Goal: Obtain resource: Download file/media

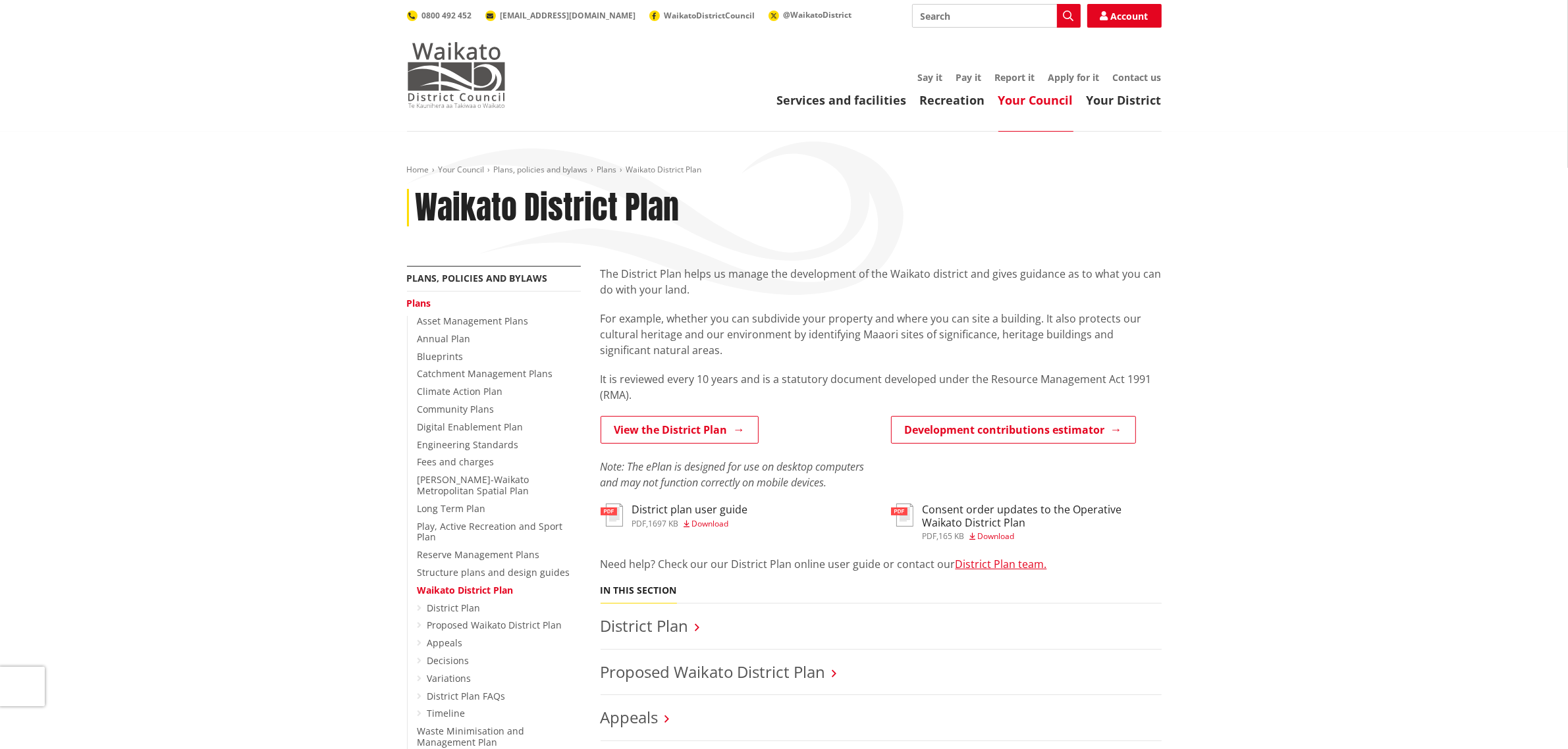
click at [471, 92] on img at bounding box center [456, 75] width 98 height 66
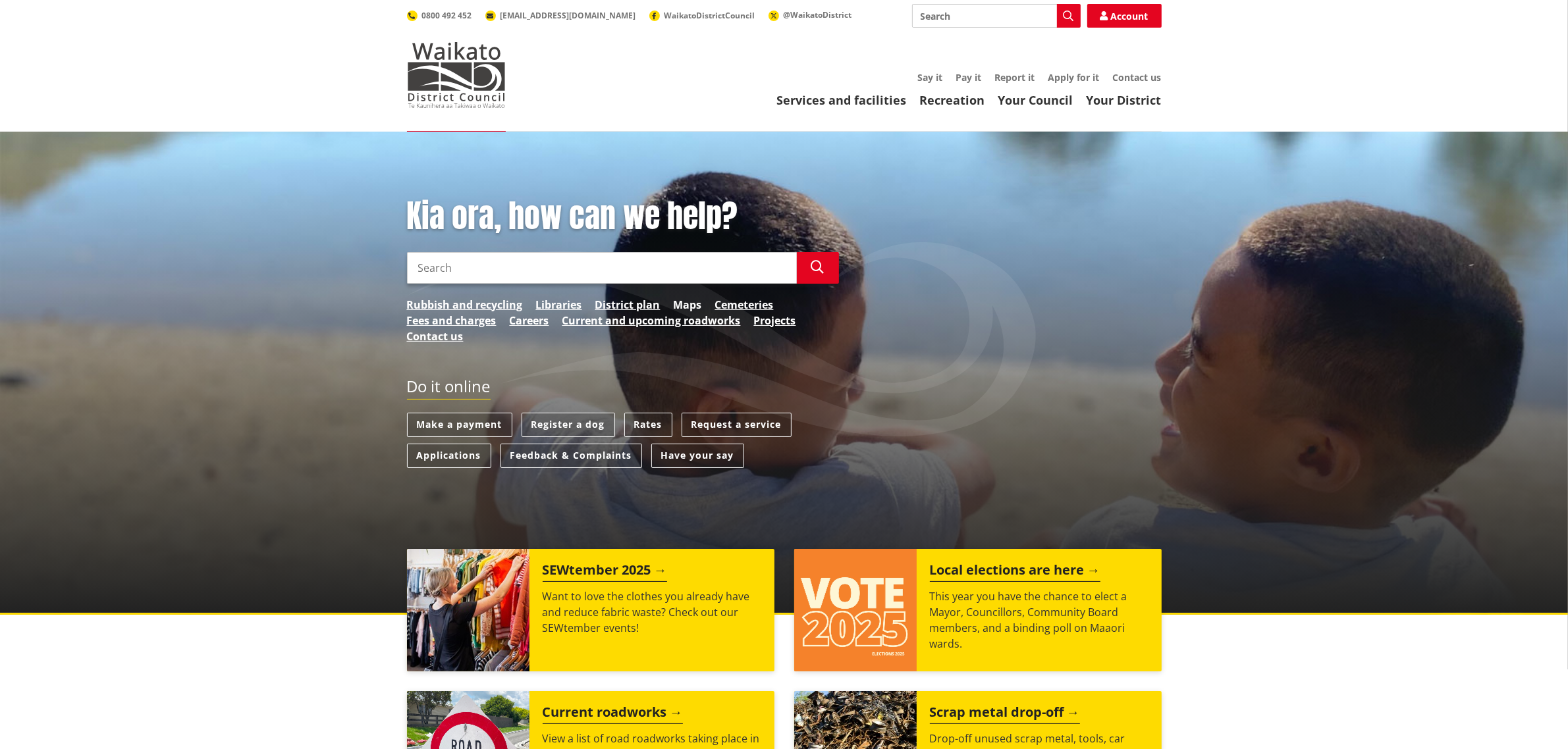
click at [696, 305] on link "Maps" at bounding box center [688, 304] width 28 height 15
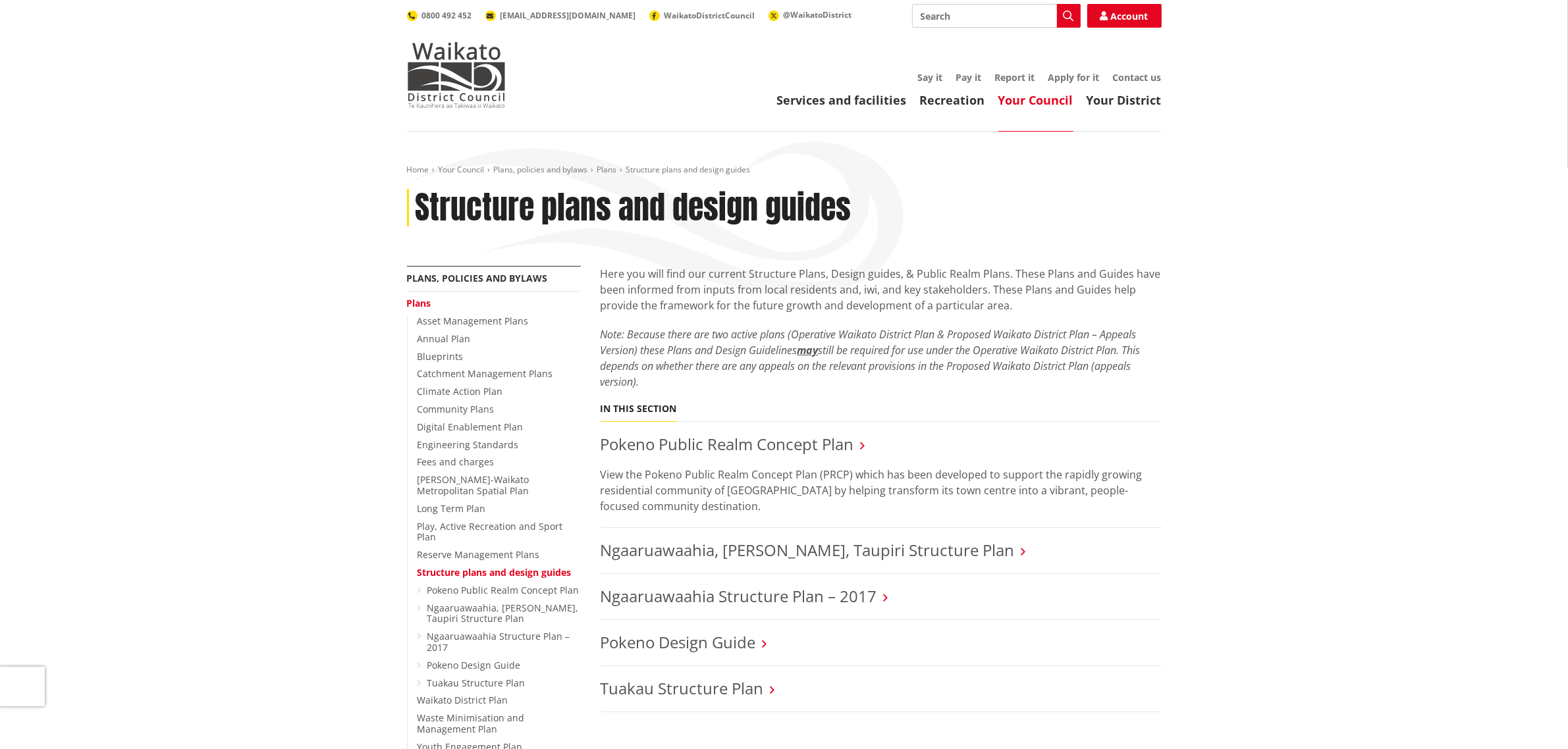
click at [979, 332] on em "Note: Because there are two active plans (Operative Waikato District Plan & Pro…" at bounding box center [871, 358] width 540 height 62
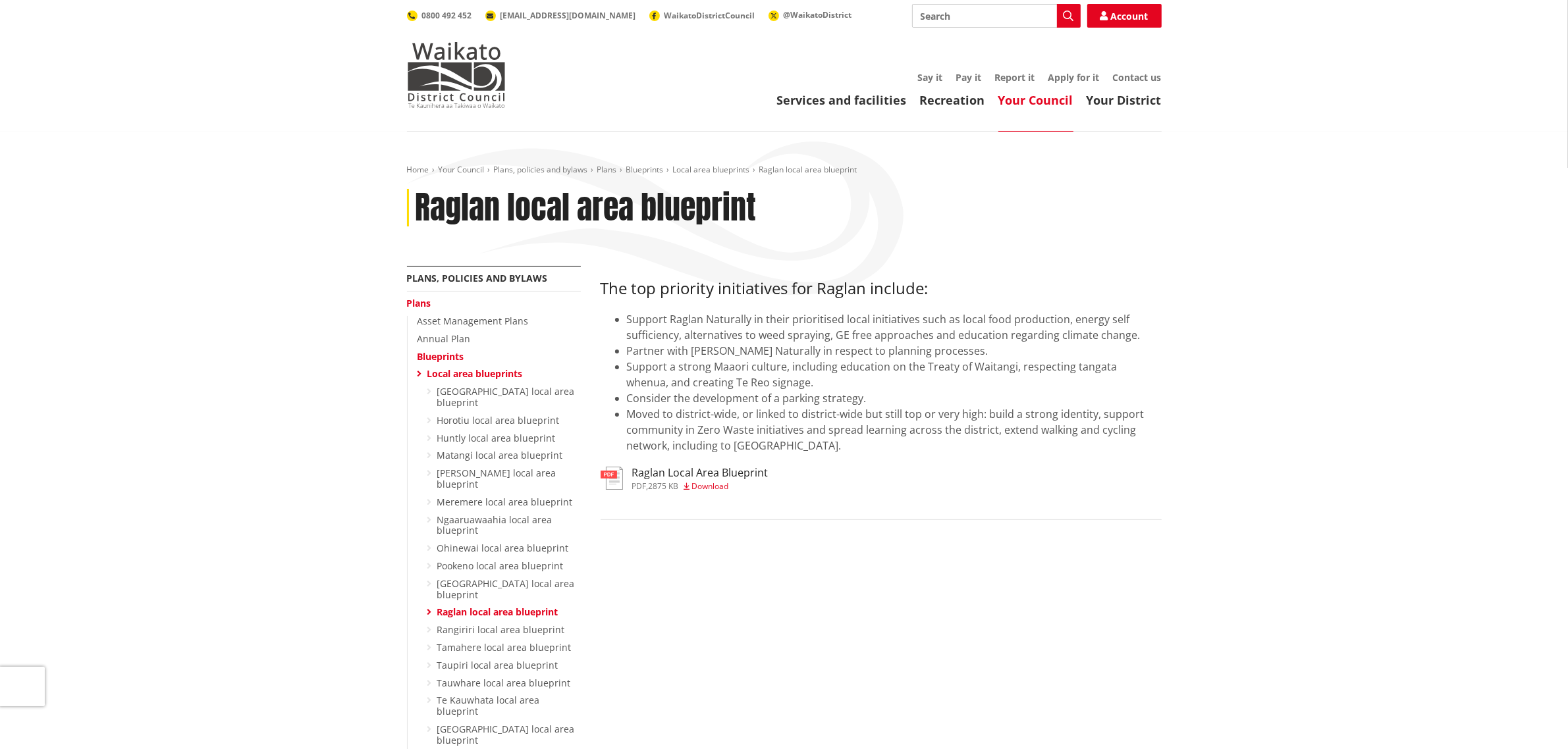
scroll to position [356, 0]
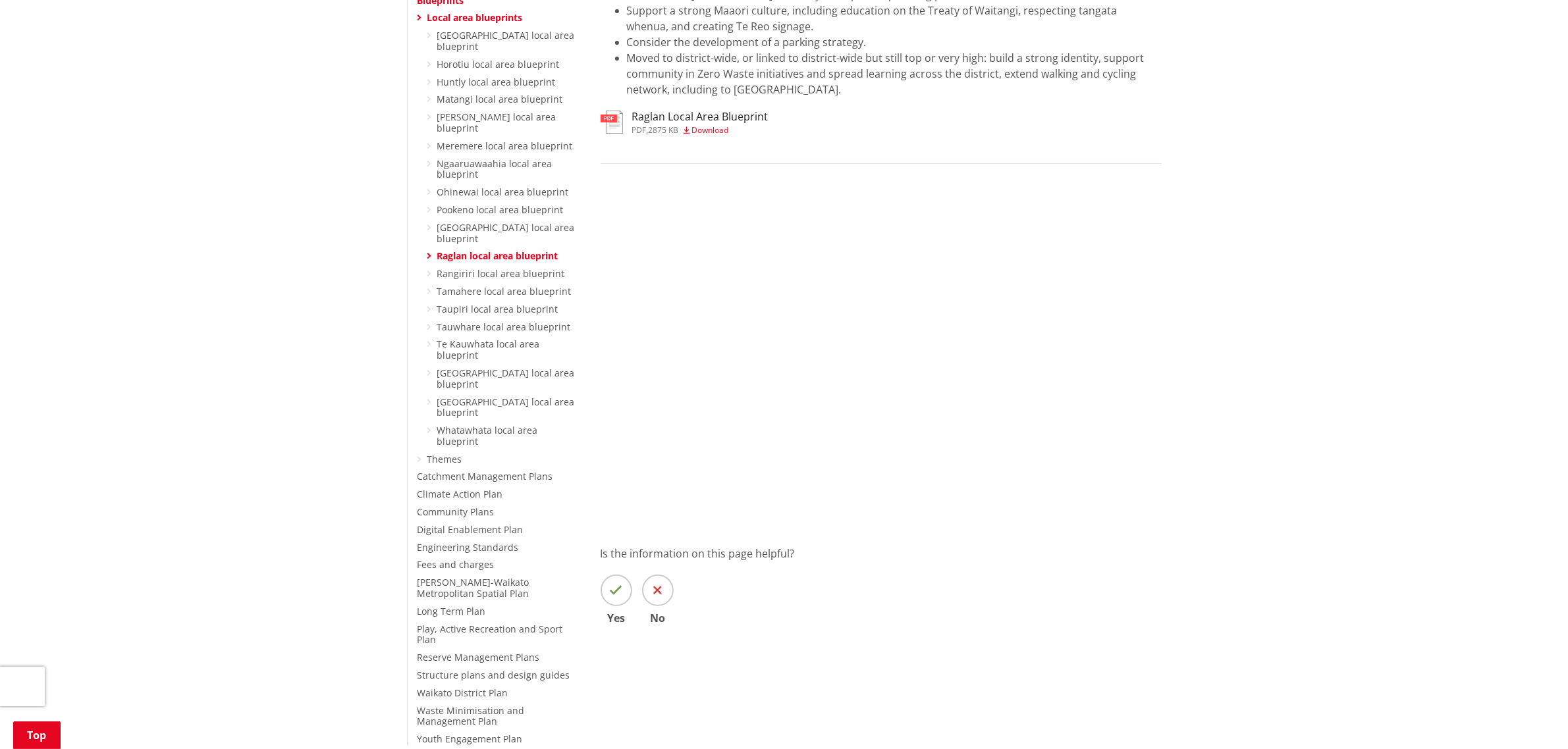
click at [719, 125] on span "Download" at bounding box center [710, 130] width 37 height 11
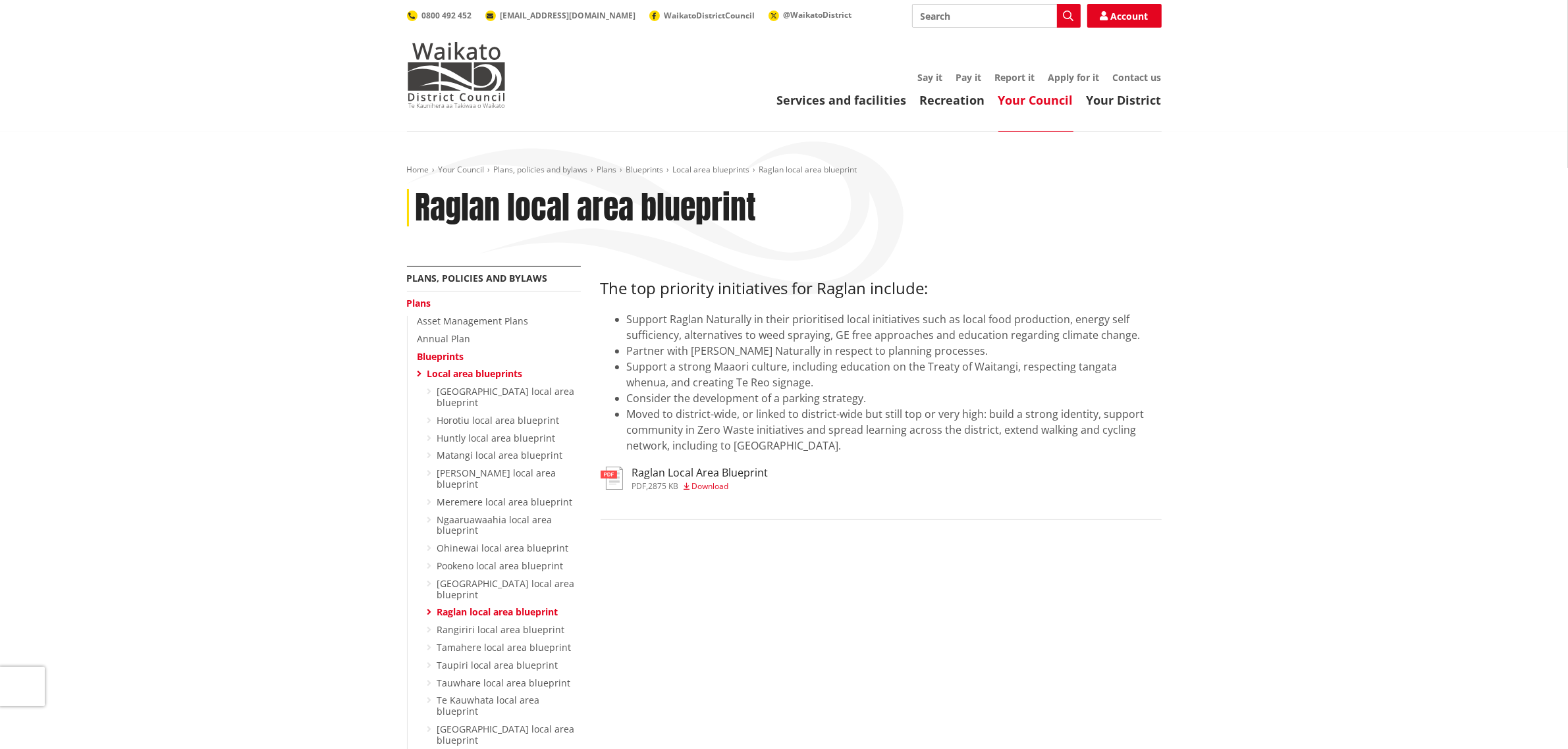
click at [972, 382] on li "Support a strong Maaori culture, including education on the Treaty of Waitangi,…" at bounding box center [894, 374] width 535 height 32
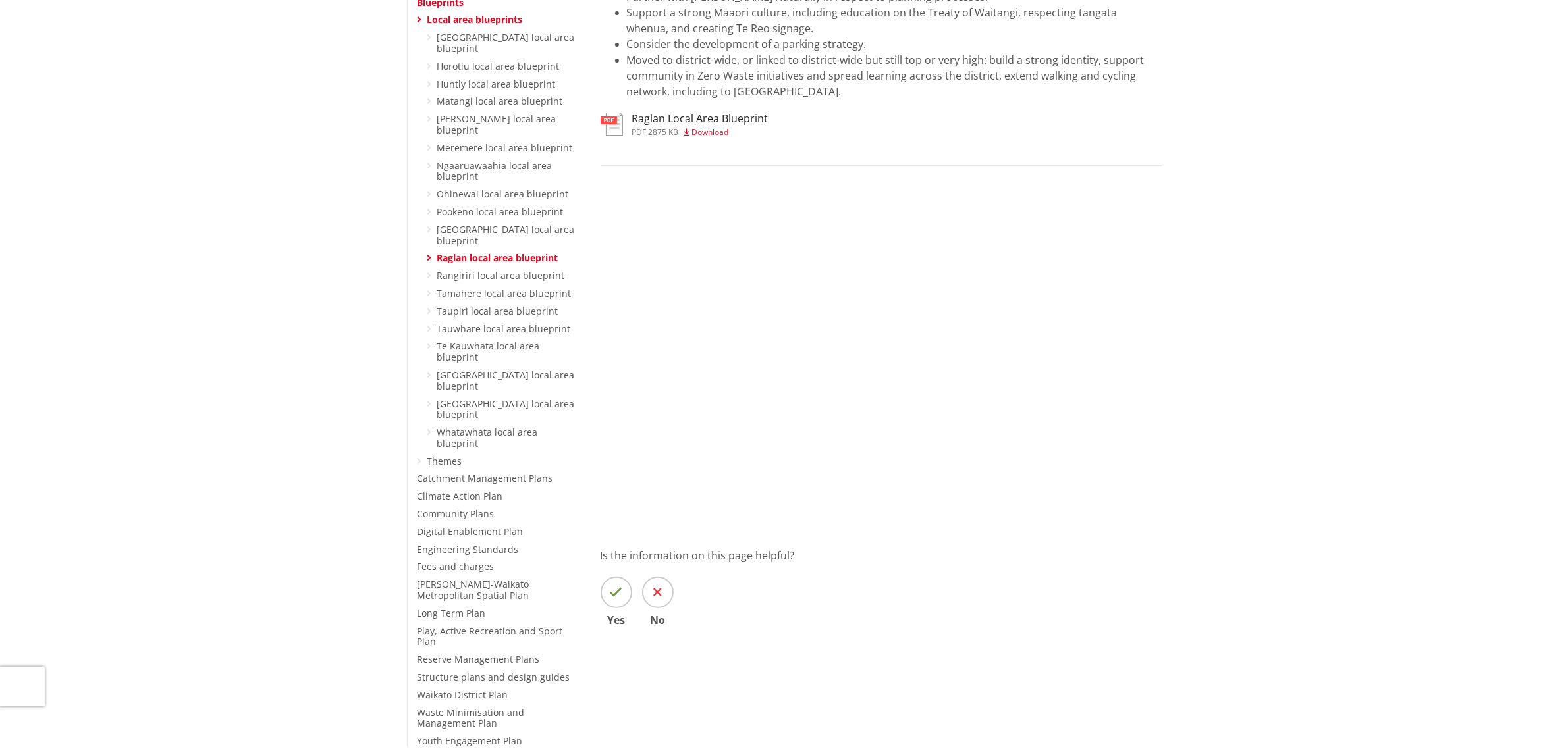
scroll to position [356, 0]
click at [274, 399] on div "Home Your Council Plans, policies and bylaws Plans Blueprints Local area bluepr…" at bounding box center [784, 372] width 1568 height 1193
click at [504, 669] on link "Structure plans and design guides" at bounding box center [494, 674] width 153 height 12
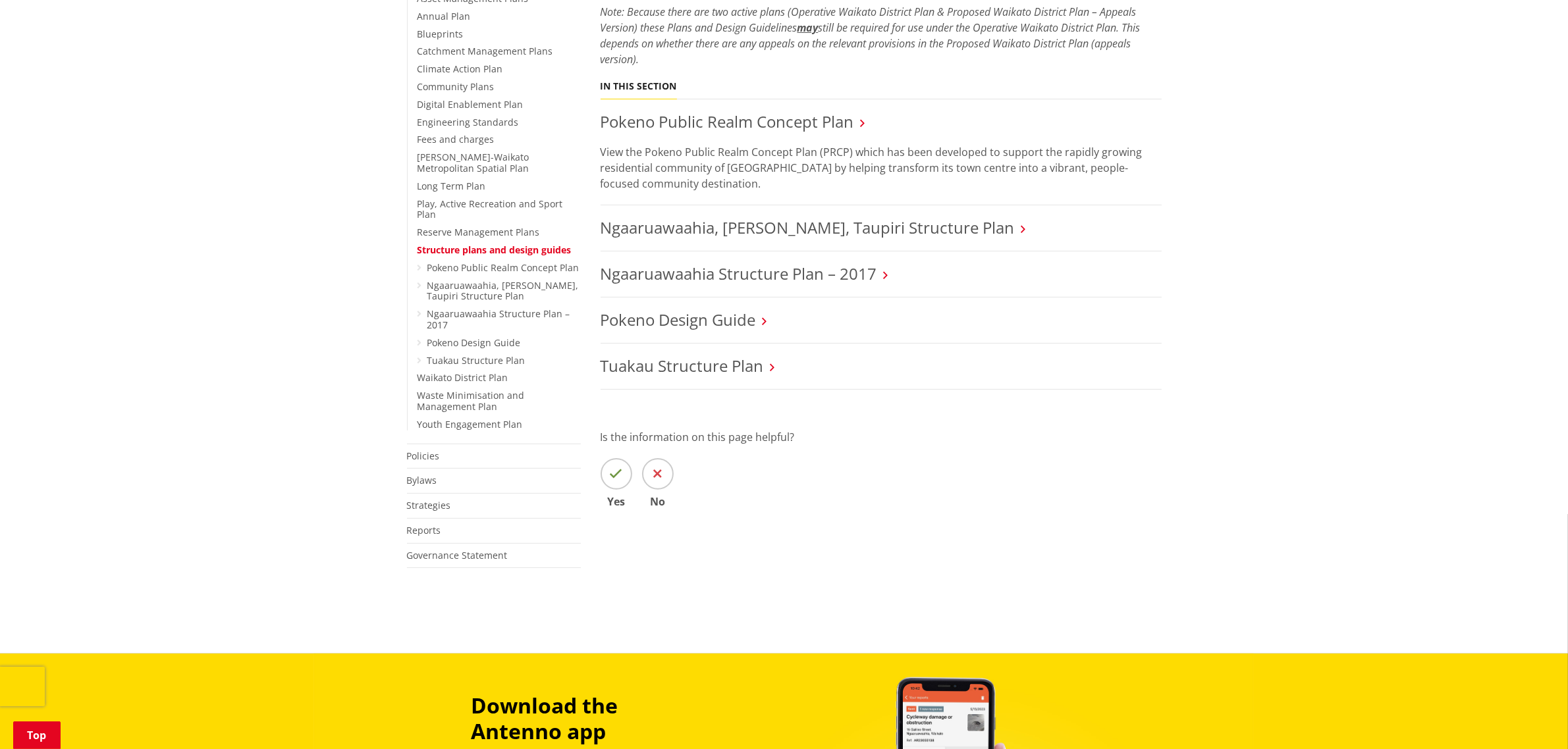
scroll to position [84, 0]
